Goal: Information Seeking & Learning: Check status

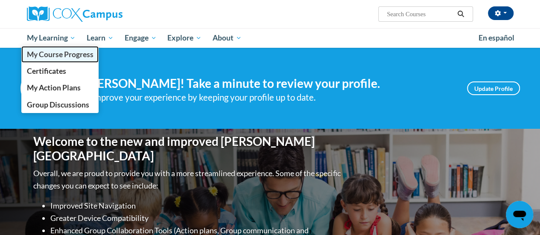
click at [67, 54] on span "My Course Progress" at bounding box center [59, 54] width 67 height 9
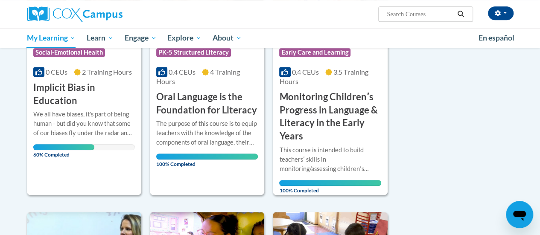
scroll to position [214, 0]
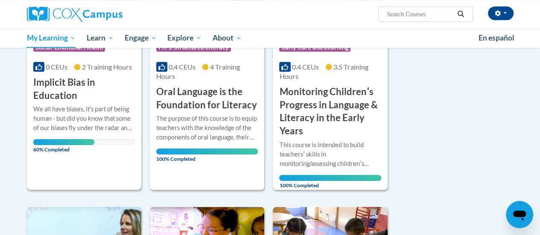
click at [105, 88] on h3 "Implicit Bias in Education" at bounding box center [84, 89] width 102 height 26
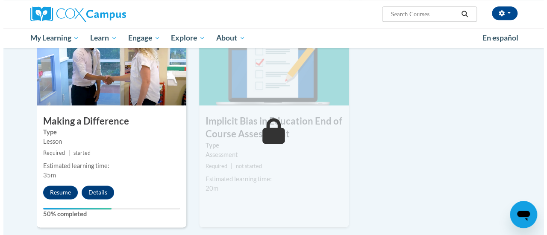
scroll to position [470, 0]
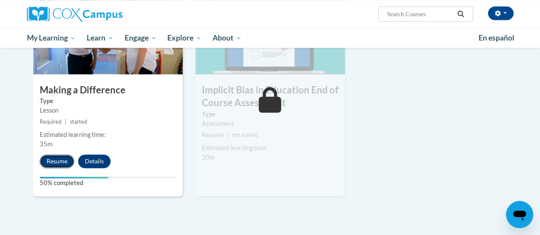
click at [60, 161] on button "Resume" at bounding box center [57, 162] width 35 height 14
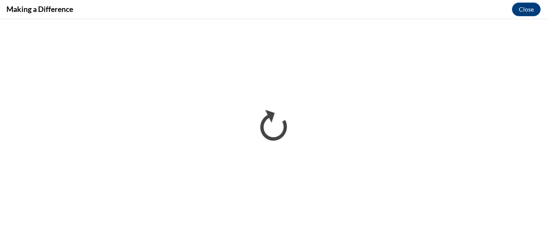
scroll to position [0, 0]
